Goal: Information Seeking & Learning: Compare options

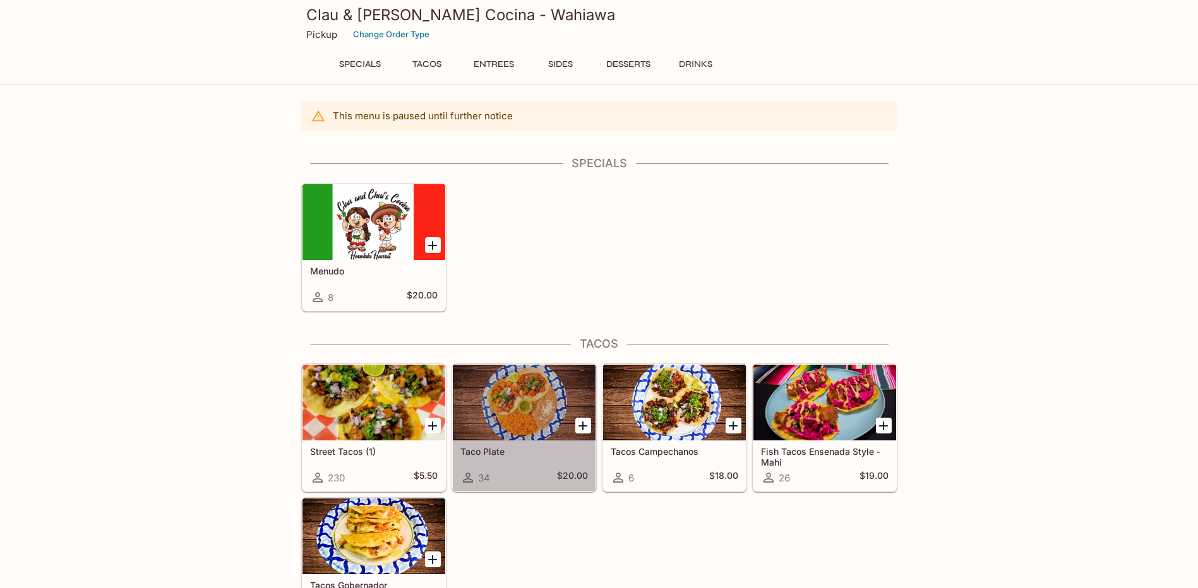
click at [499, 438] on div at bounding box center [524, 403] width 143 height 76
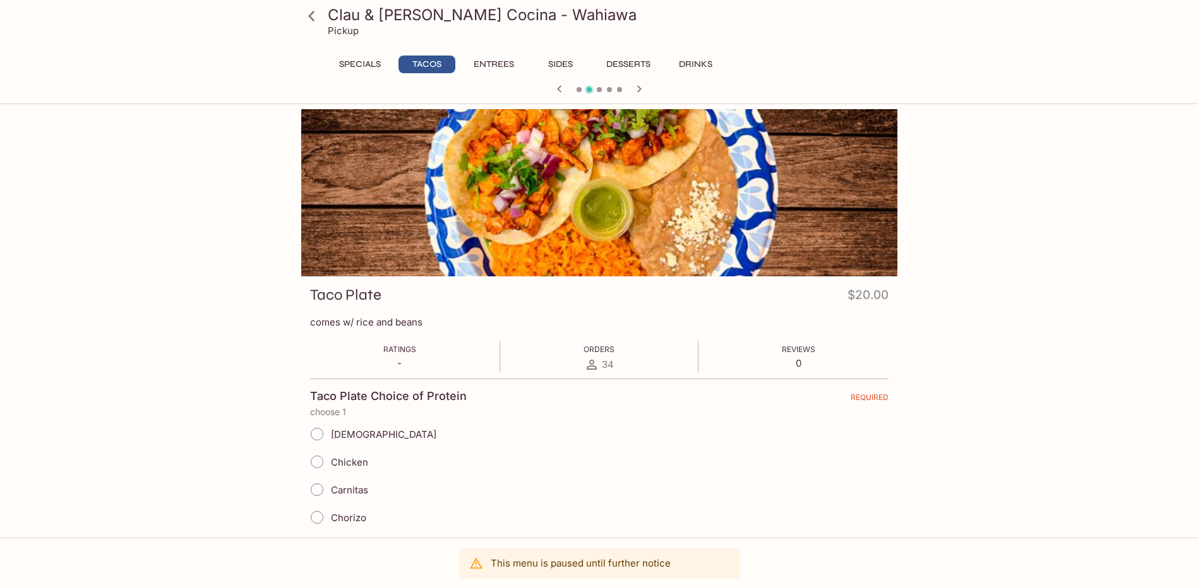
click at [318, 15] on icon at bounding box center [312, 16] width 22 height 22
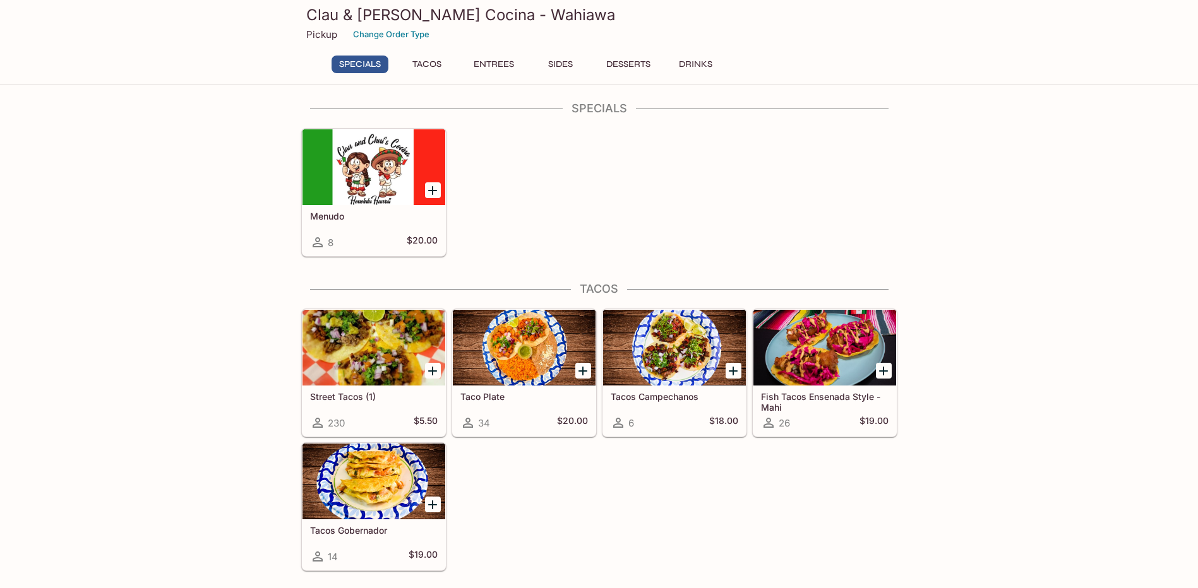
scroll to position [189, 0]
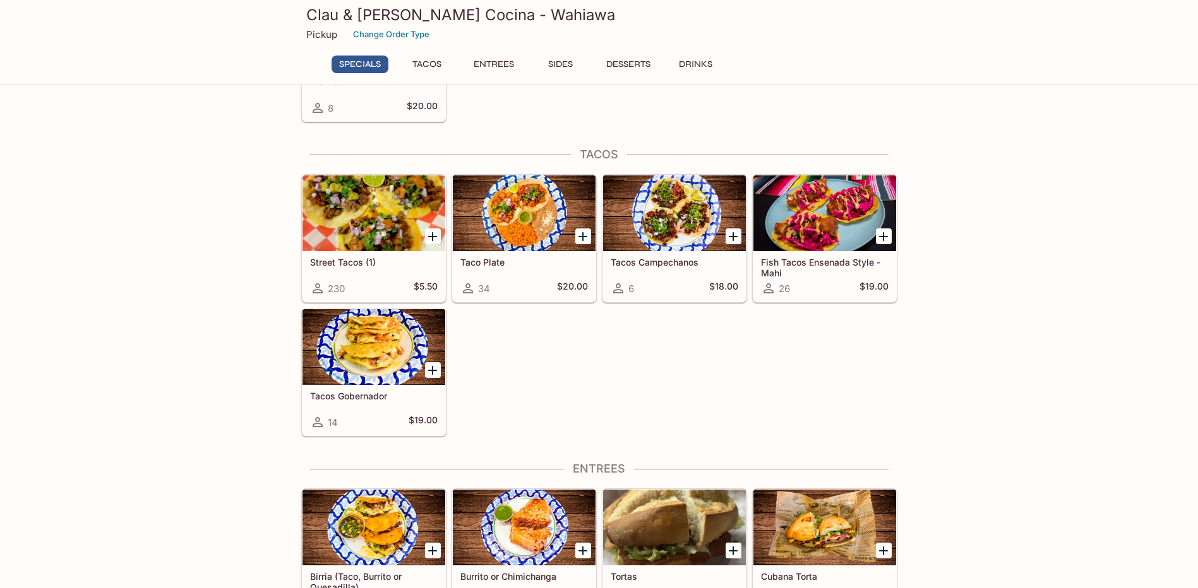
click at [369, 242] on div at bounding box center [373, 214] width 143 height 76
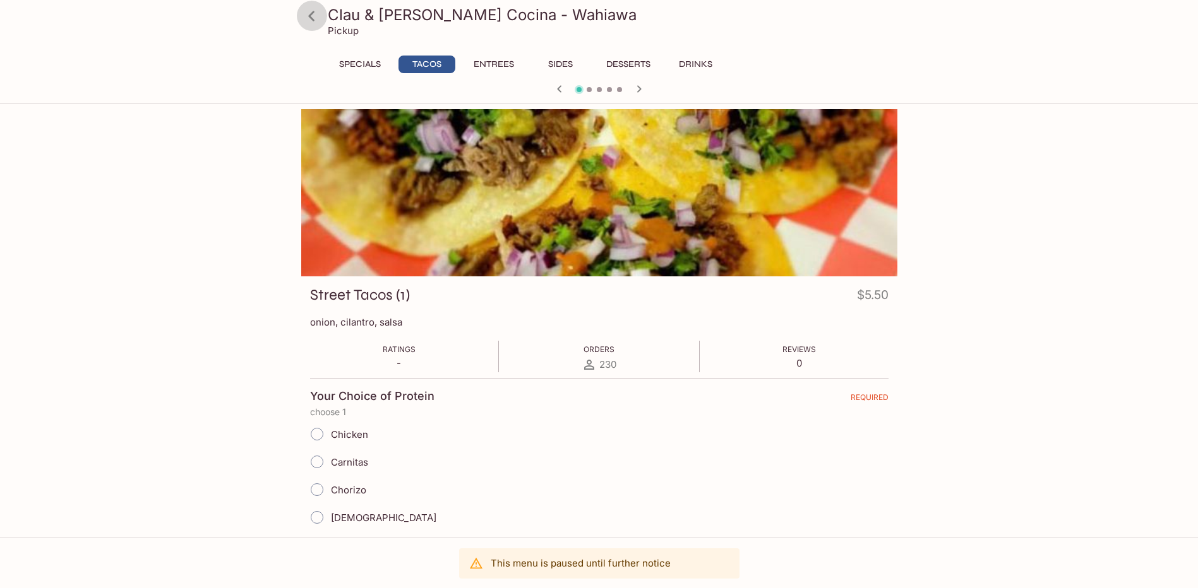
click at [314, 11] on icon at bounding box center [312, 16] width 22 height 22
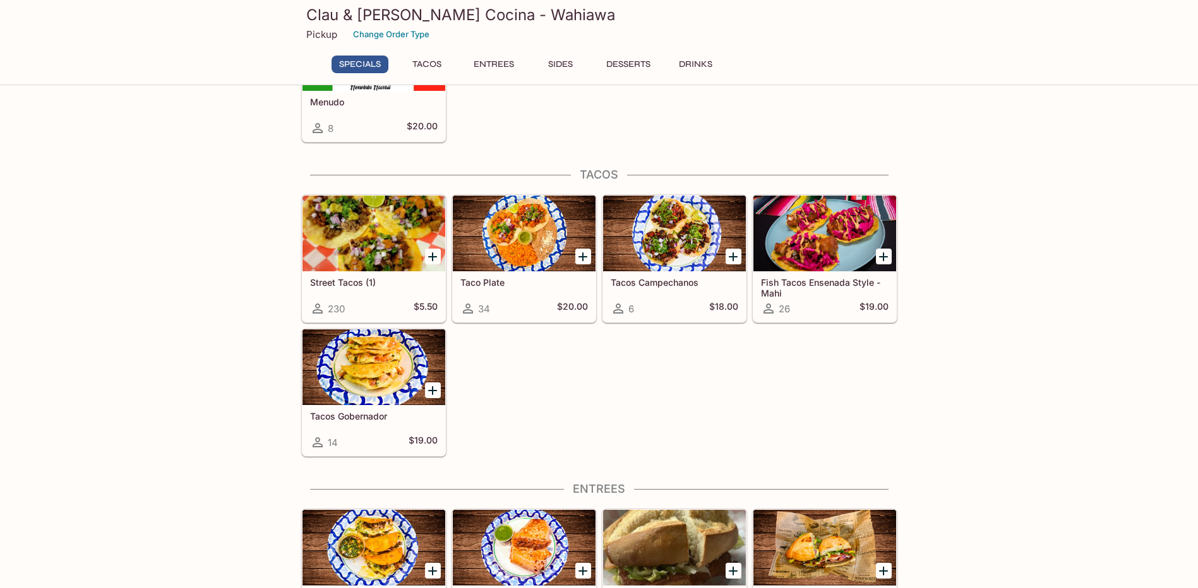
scroll to position [63, 0]
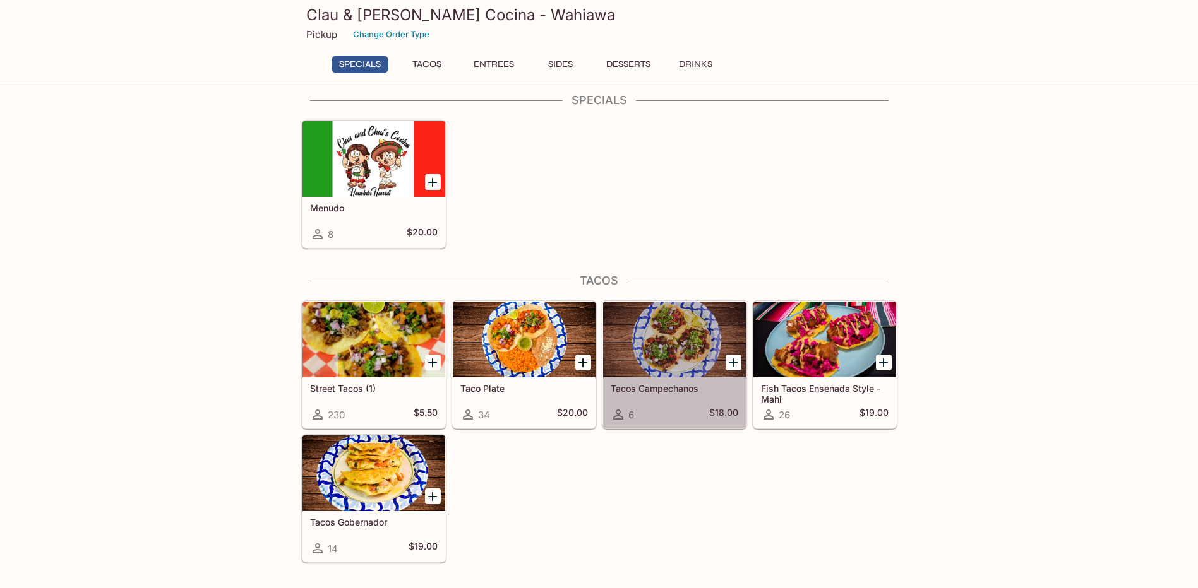
click at [705, 344] on div at bounding box center [674, 340] width 143 height 76
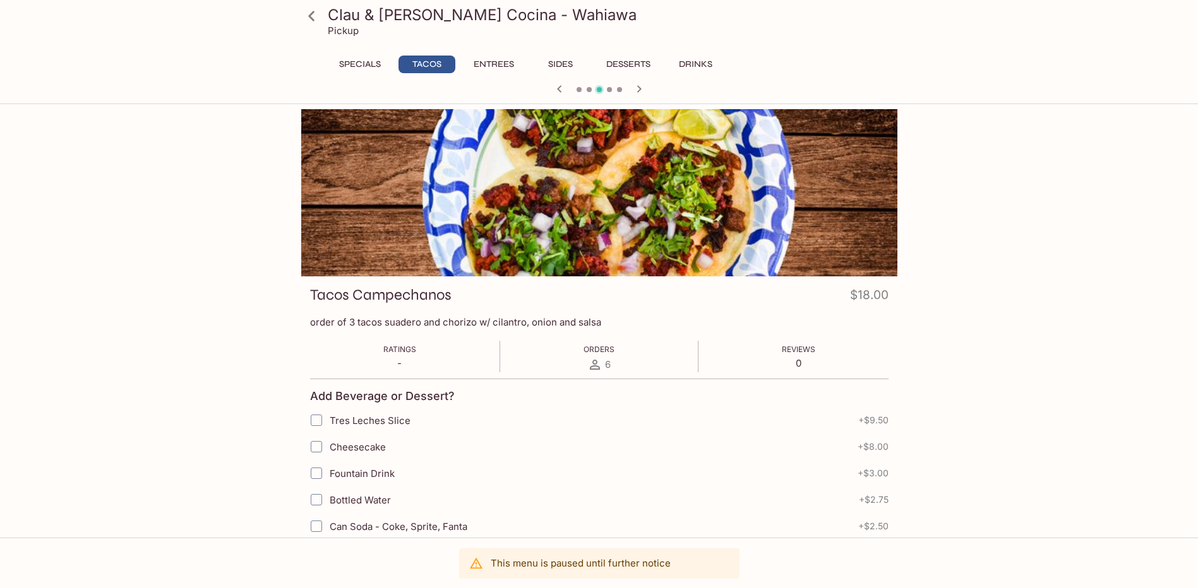
click at [311, 12] on icon at bounding box center [312, 16] width 22 height 22
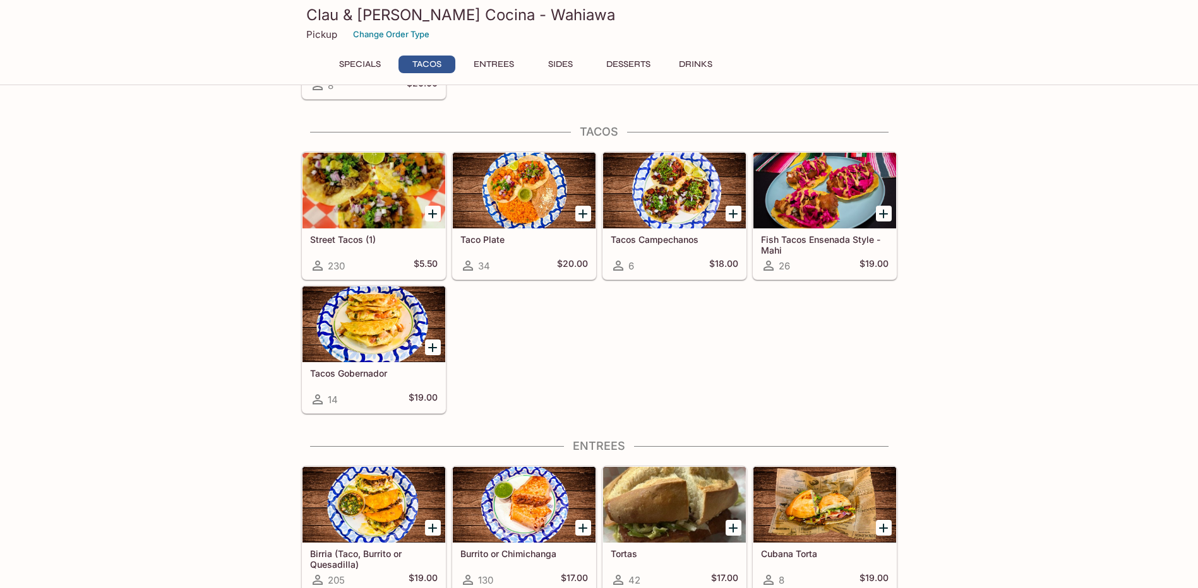
scroll to position [189, 0]
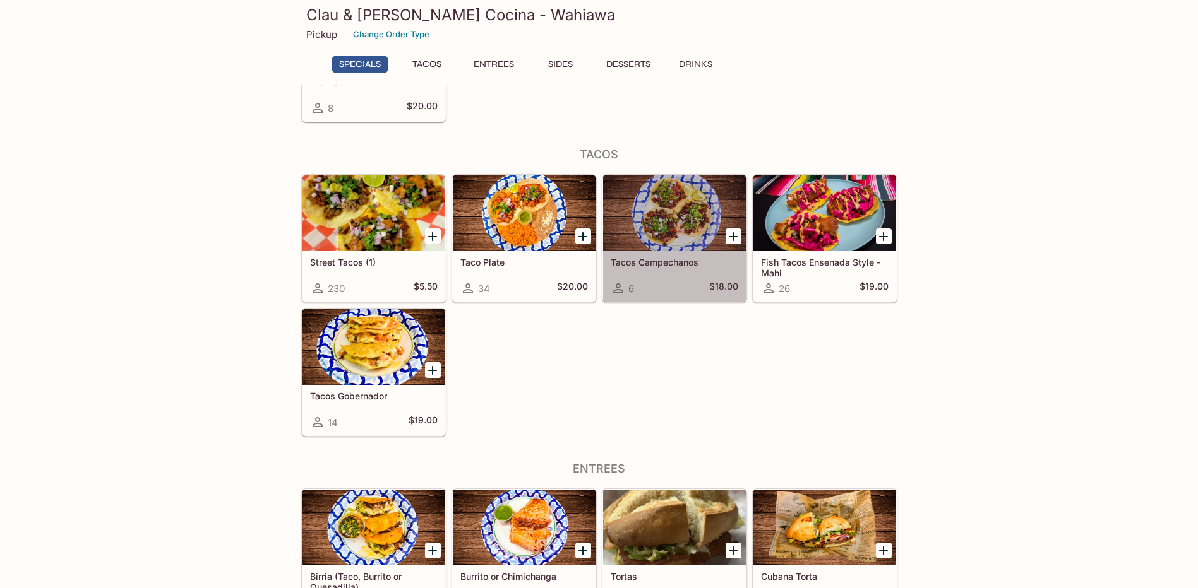
click at [668, 232] on div at bounding box center [674, 214] width 143 height 76
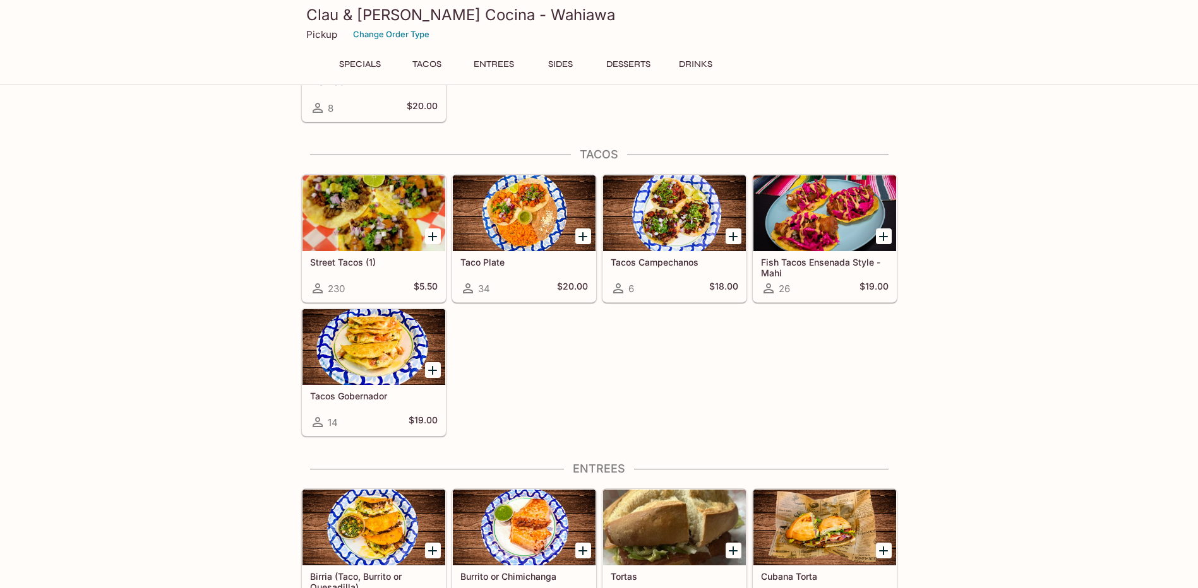
scroll to position [184, 0]
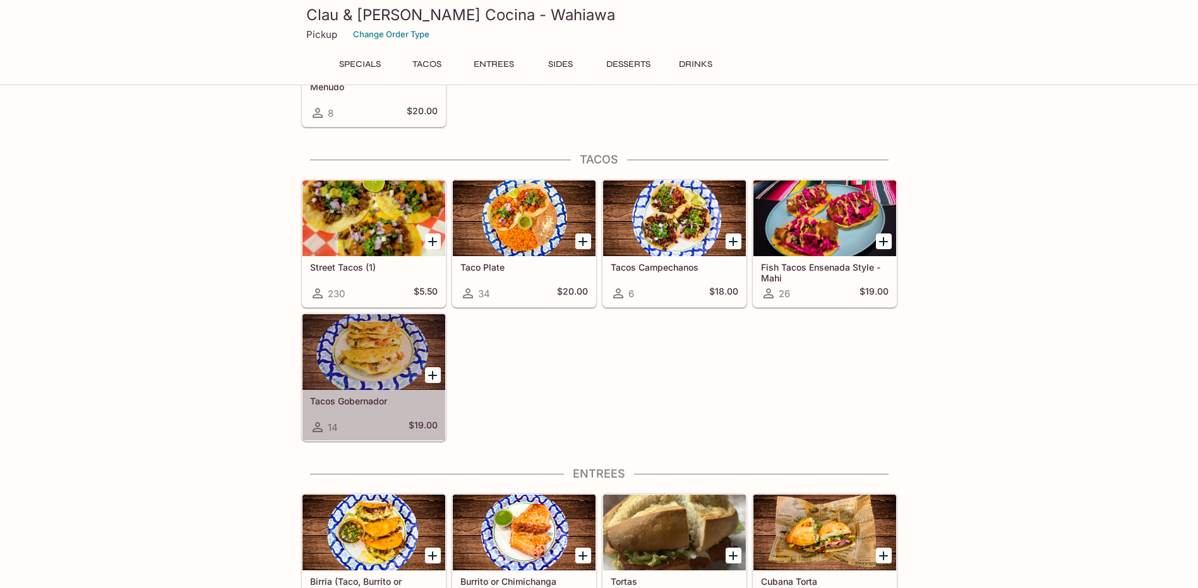
click at [356, 373] on div at bounding box center [373, 352] width 143 height 76
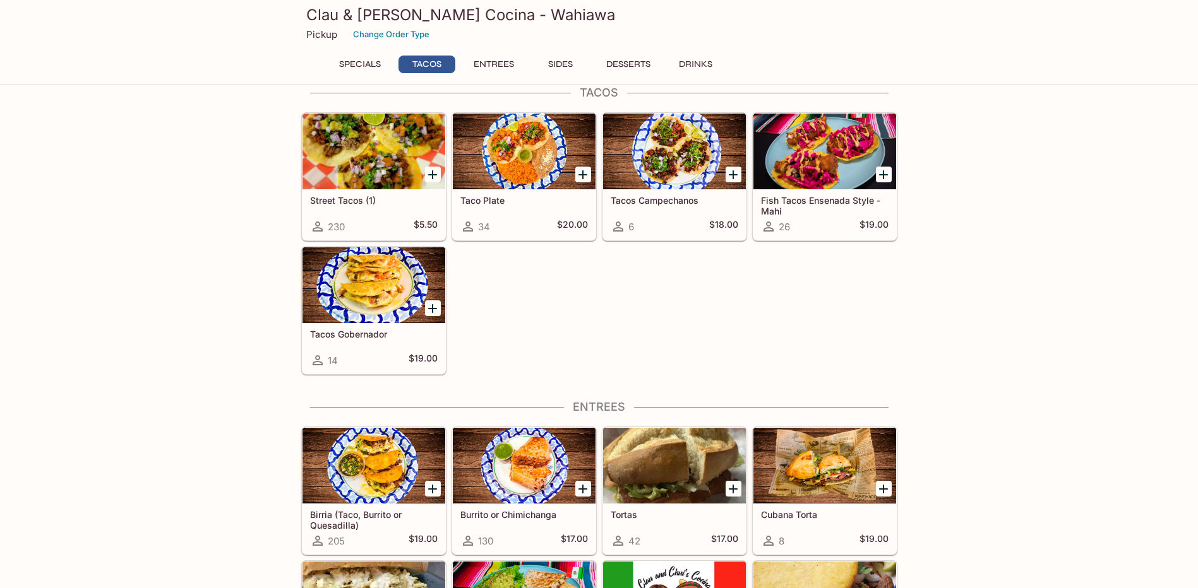
scroll to position [179, 0]
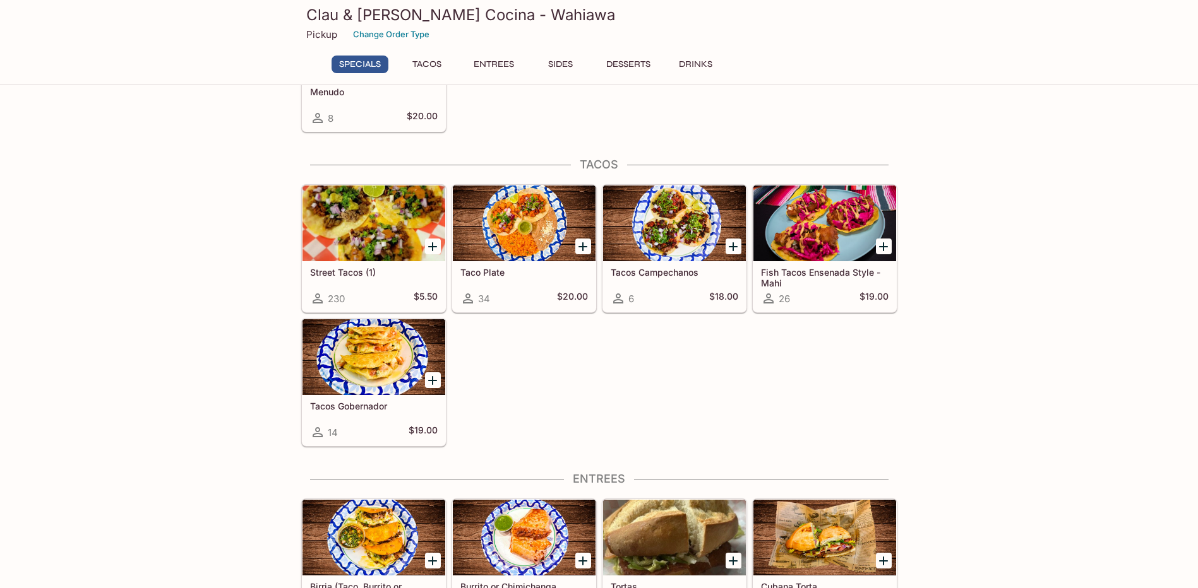
click at [842, 229] on div at bounding box center [824, 224] width 143 height 76
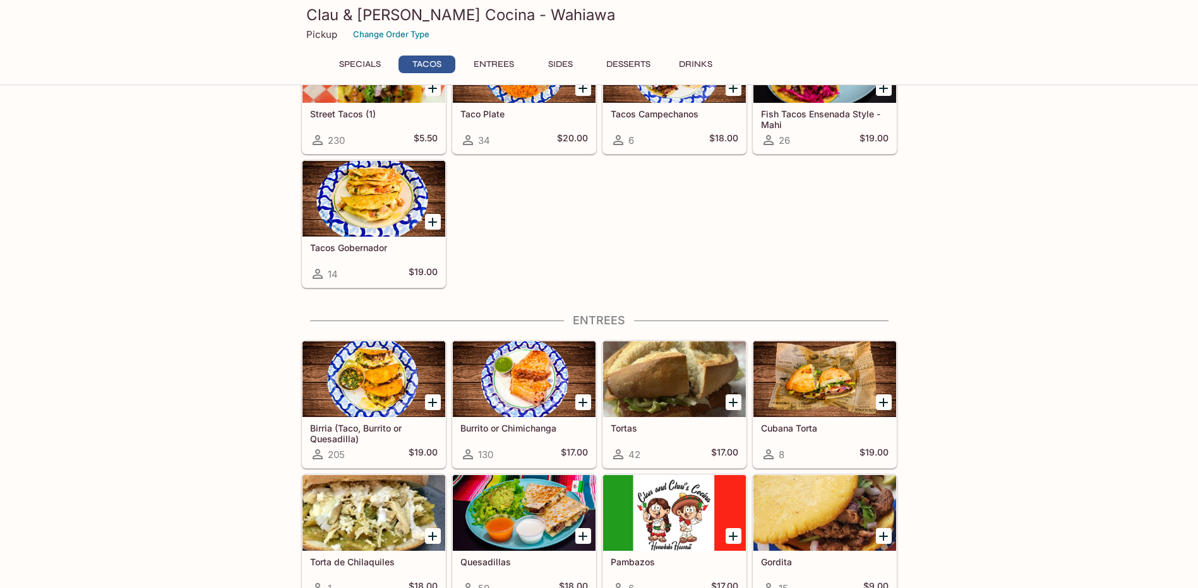
scroll to position [364, 0]
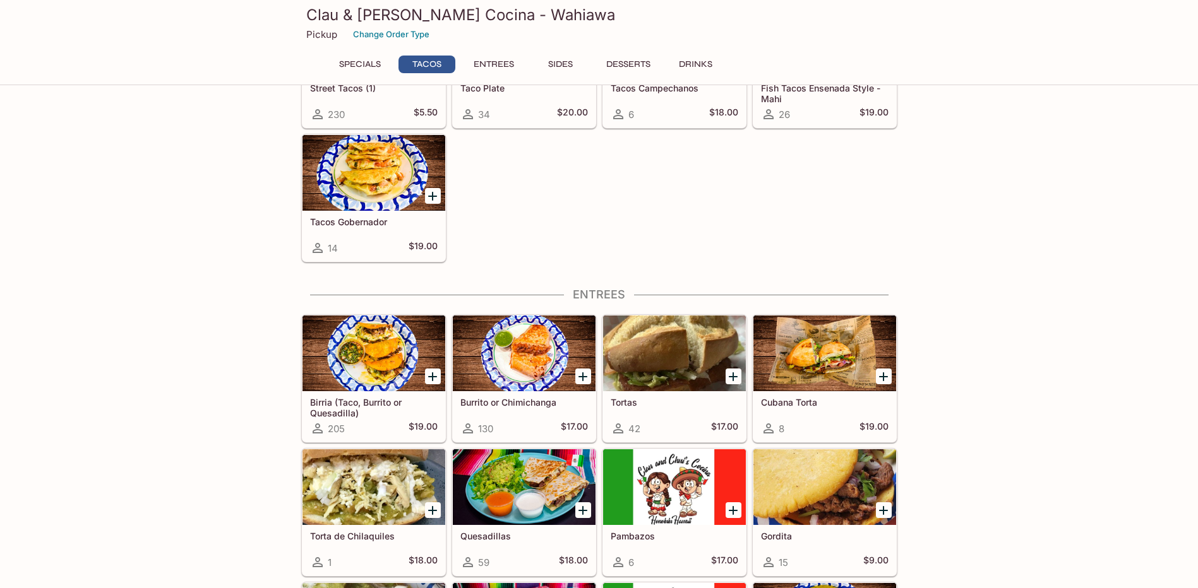
click at [808, 522] on div at bounding box center [824, 488] width 143 height 76
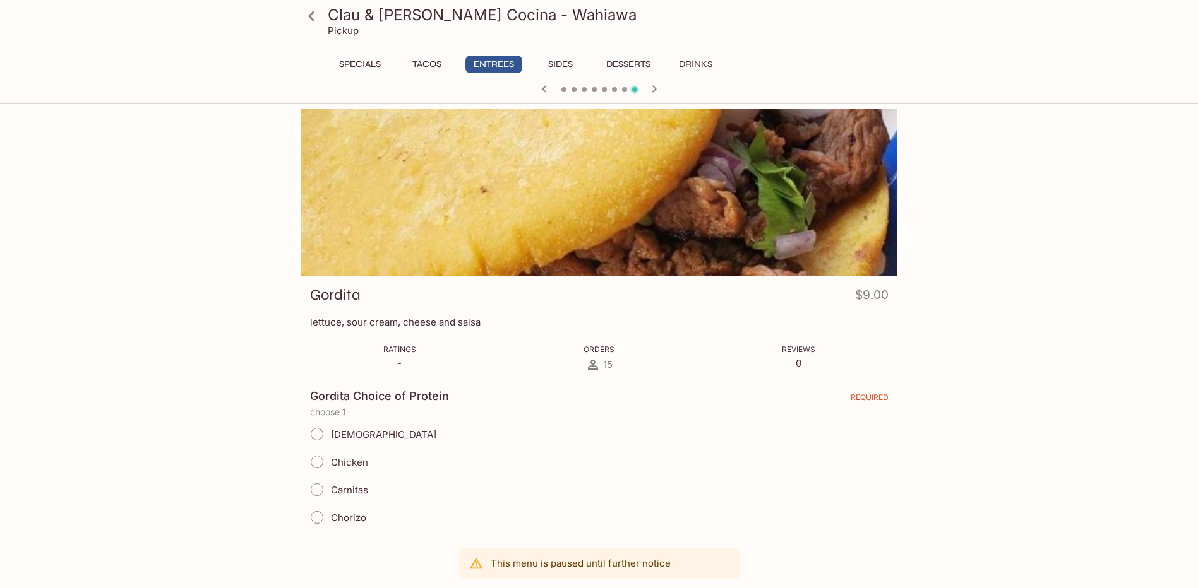
click at [311, 14] on icon at bounding box center [311, 16] width 6 height 10
